Goal: Obtain resource: Obtain resource

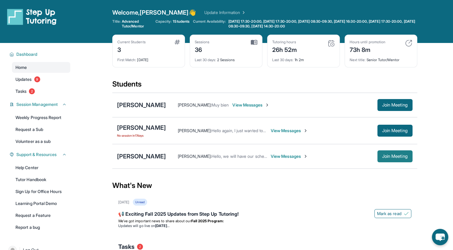
click at [395, 154] on span "Join Meeting" at bounding box center [395, 156] width 26 height 4
click at [137, 155] on div "[PERSON_NAME]" at bounding box center [141, 156] width 49 height 8
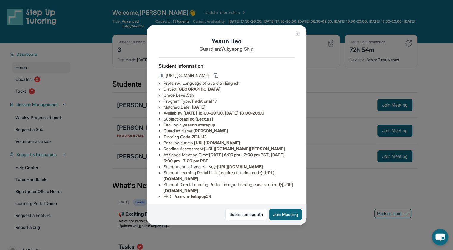
click at [333, 186] on div "[PERSON_NAME] Guardian: [PERSON_NAME] Student Information [URL][DOMAIN_NAME] Pr…" at bounding box center [226, 125] width 453 height 250
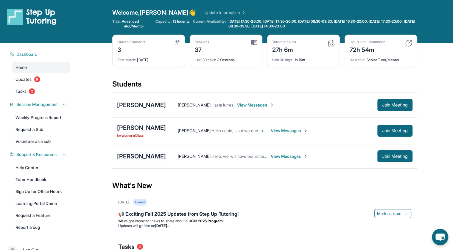
click at [138, 154] on div "[PERSON_NAME]" at bounding box center [141, 156] width 49 height 8
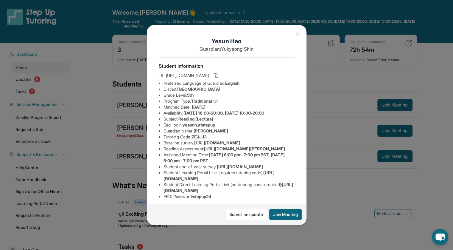
click at [359, 193] on div "[PERSON_NAME] Guardian: [PERSON_NAME] Student Information [URL][DOMAIN_NAME] Pr…" at bounding box center [226, 125] width 453 height 250
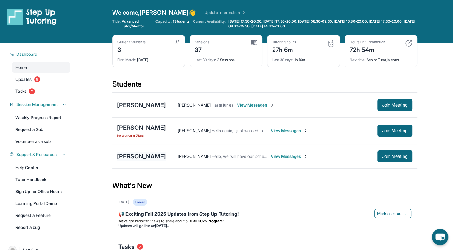
click at [134, 156] on div "[PERSON_NAME]" at bounding box center [141, 156] width 49 height 8
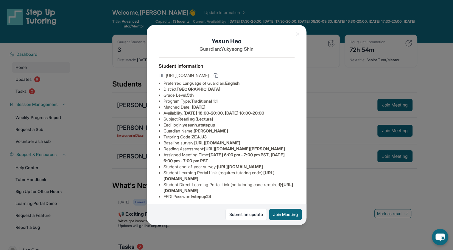
click at [352, 164] on div "[PERSON_NAME] Guardian: [PERSON_NAME] Student Information [URL][DOMAIN_NAME] Pr…" at bounding box center [226, 125] width 453 height 250
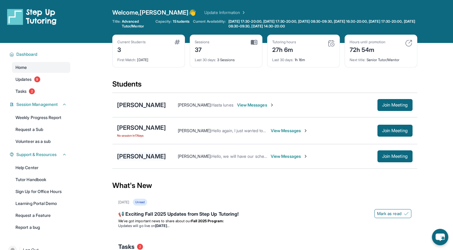
click at [143, 157] on div "[PERSON_NAME]" at bounding box center [141, 156] width 49 height 8
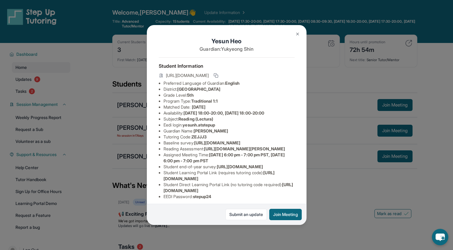
click at [195, 145] on span "[URL][DOMAIN_NAME]" at bounding box center [217, 142] width 46 height 5
click at [194, 145] on span "[URL][DOMAIN_NAME]" at bounding box center [217, 142] width 46 height 5
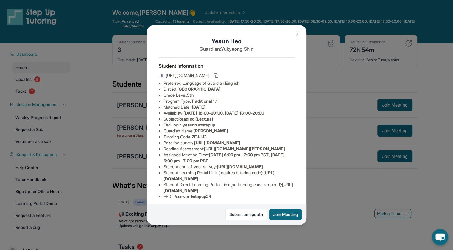
drag, startPoint x: 163, startPoint y: 152, endPoint x: 266, endPoint y: 162, distance: 103.0
click at [266, 162] on div "[PERSON_NAME] Guardian: [PERSON_NAME] Student Information [URL][DOMAIN_NAME] Pr…" at bounding box center [227, 125] width 160 height 200
copy span "[URL][DOMAIN_NAME]"
click at [252, 162] on div "[PERSON_NAME] Guardian: [PERSON_NAME] Student Information [URL][DOMAIN_NAME] Pr…" at bounding box center [227, 125] width 160 height 200
click at [386, 197] on div "[PERSON_NAME] Guardian: [PERSON_NAME] Student Information [URL][DOMAIN_NAME] Pr…" at bounding box center [226, 125] width 453 height 250
